Goal: Use online tool/utility

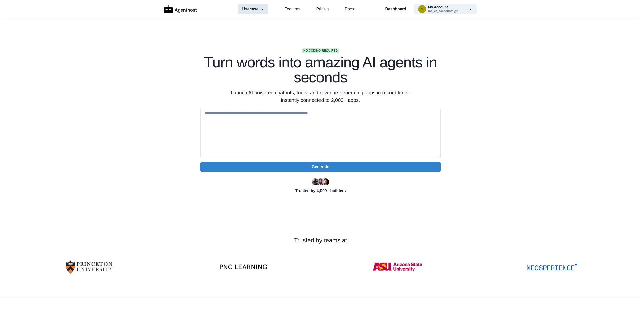
click at [261, 11] on icon "button" at bounding box center [262, 9] width 4 height 4
click at [327, 22] on section "No coding required Turn words into amazing AI agents in seconds Launch AI power…" at bounding box center [320, 157] width 641 height 279
click at [401, 9] on p "Dashboard" at bounding box center [395, 9] width 21 height 6
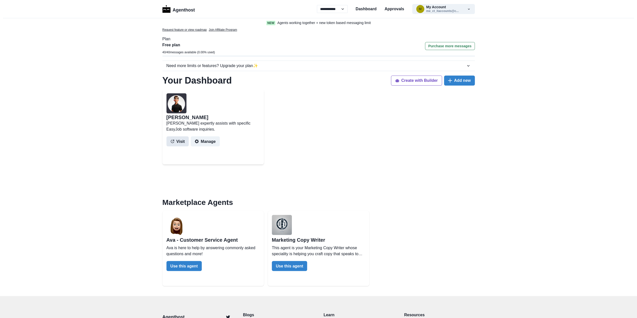
click at [182, 144] on button "Visit" at bounding box center [177, 141] width 23 height 10
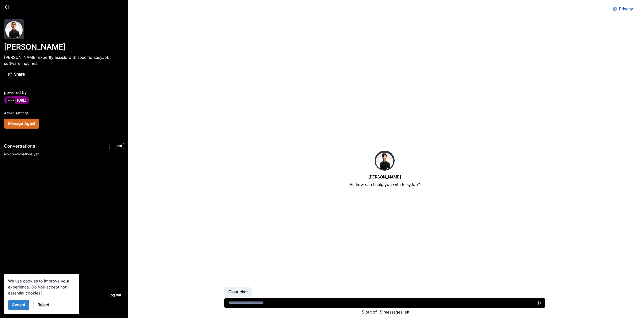
click at [278, 301] on textarea at bounding box center [384, 303] width 320 height 10
click at [277, 302] on textarea "To enrich screen reader interactions, please activate Accessibility in Grammarl…" at bounding box center [384, 303] width 320 height 10
